Goal: Information Seeking & Learning: Learn about a topic

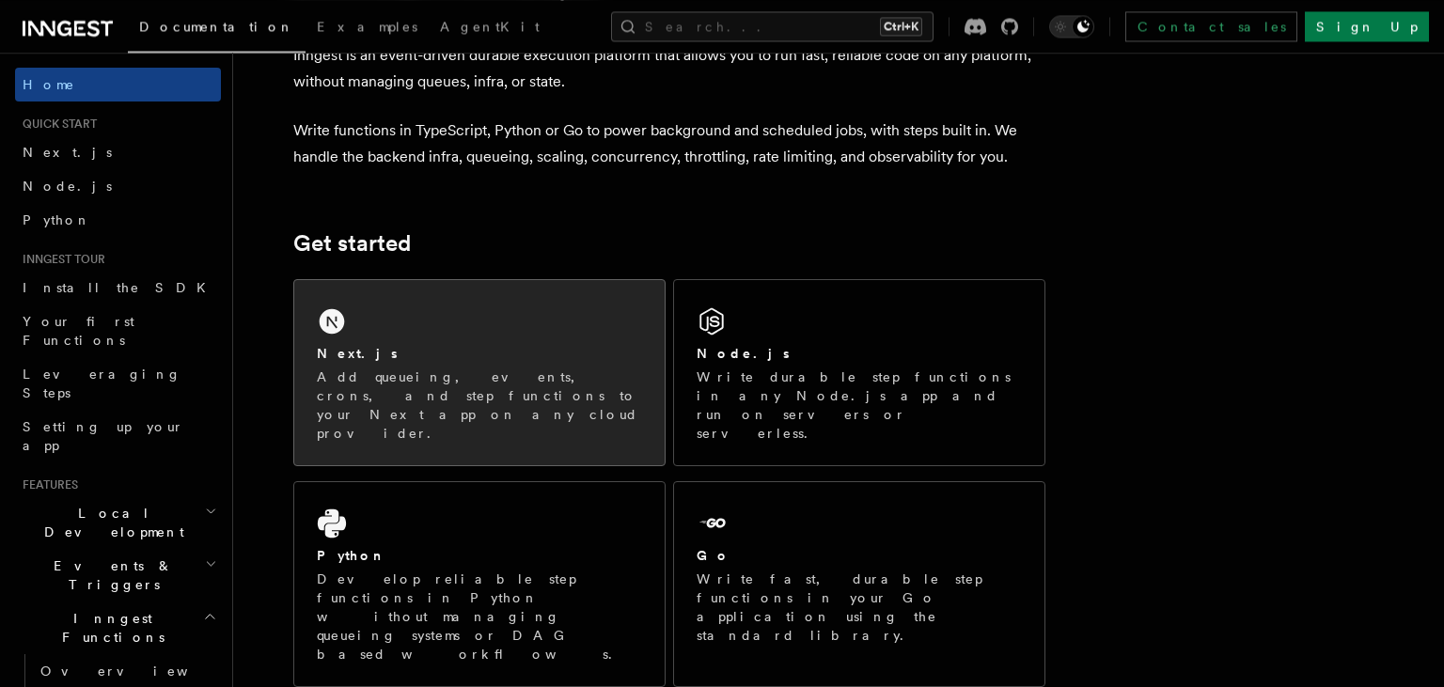
scroll to position [165, 0]
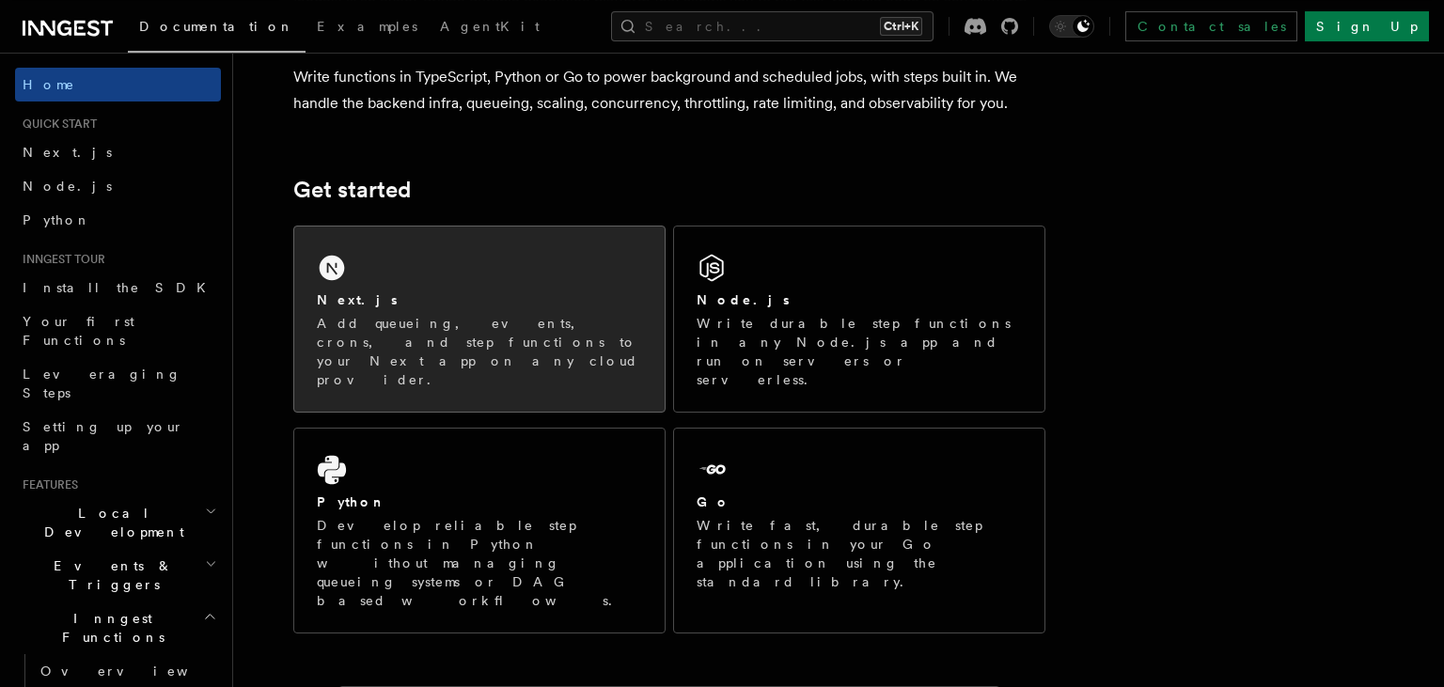
click at [483, 336] on p "Add queueing, events, crons, and step functions to your Next app on any cloud p…" at bounding box center [479, 351] width 325 height 75
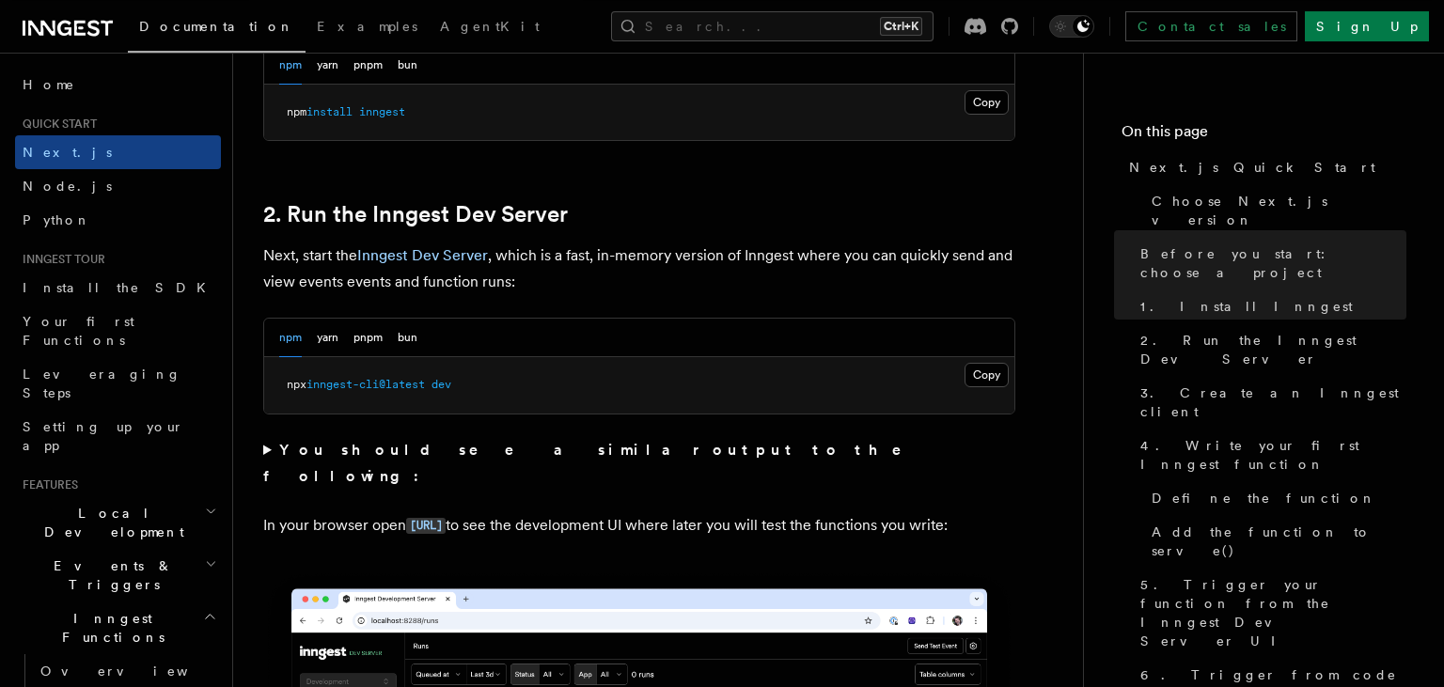
scroll to position [1352, 0]
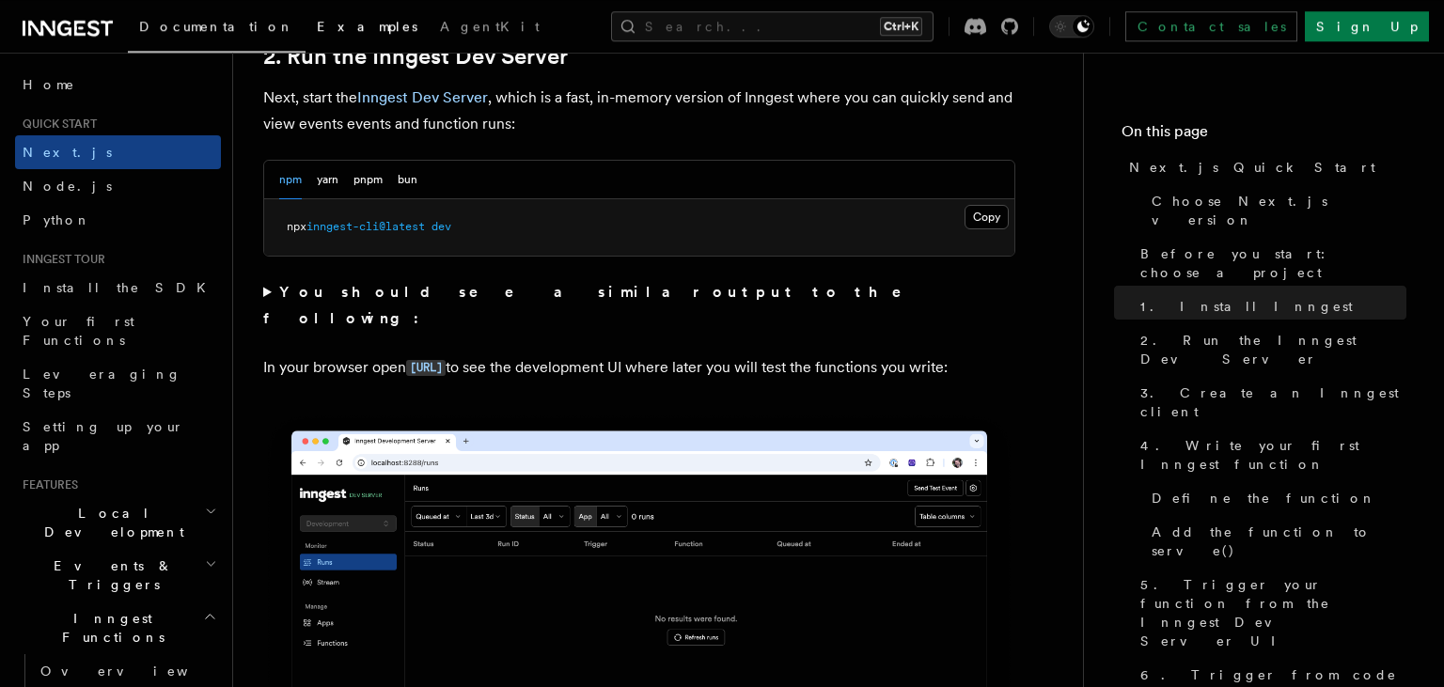
click at [317, 23] on span "Examples" at bounding box center [367, 26] width 101 height 15
